Goal: Task Accomplishment & Management: Use online tool/utility

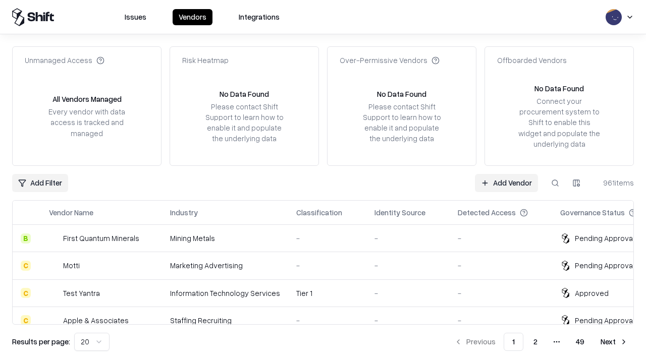
click at [506, 183] on link "Add Vendor" at bounding box center [506, 183] width 63 height 18
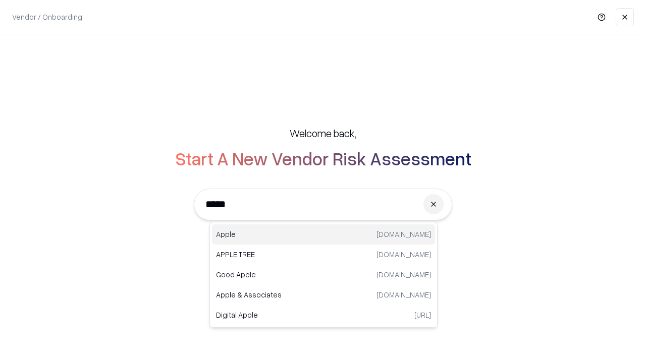
click at [323, 235] on div "Apple [DOMAIN_NAME]" at bounding box center [323, 234] width 223 height 20
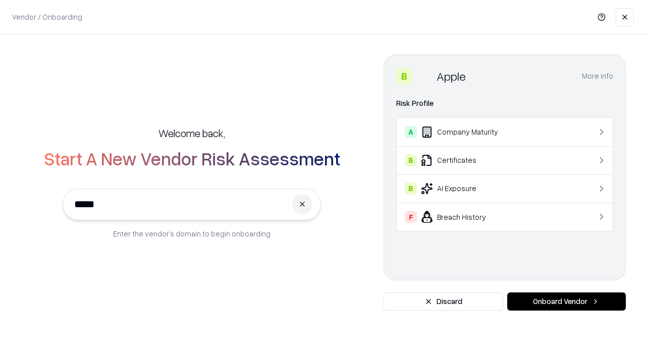
type input "*****"
click at [566, 302] on button "Onboard Vendor" at bounding box center [566, 302] width 119 height 18
